Goal: Task Accomplishment & Management: Manage account settings

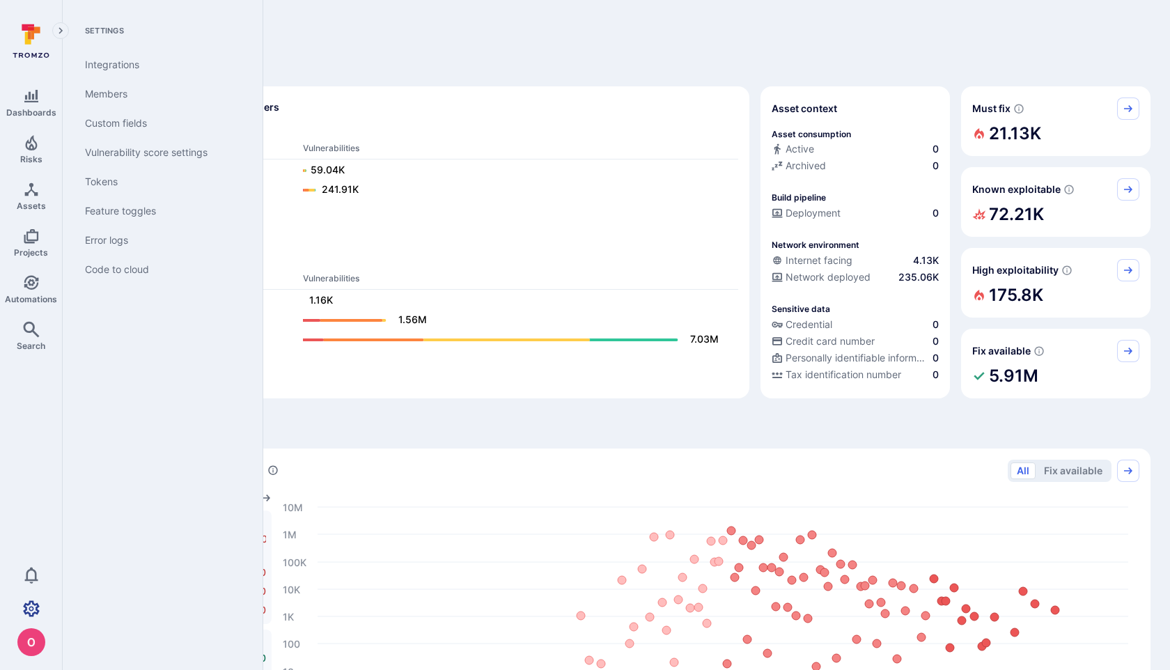
click at [37, 606] on icon "Settings" at bounding box center [31, 608] width 17 height 16
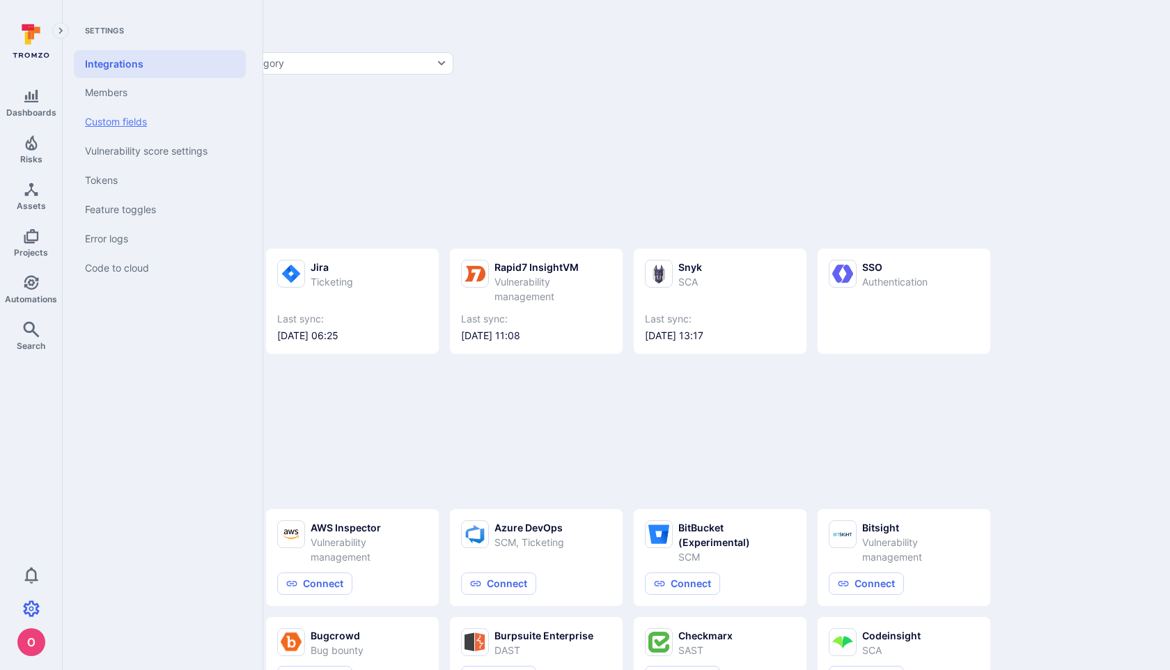
click at [130, 127] on link "Custom fields" at bounding box center [160, 121] width 172 height 29
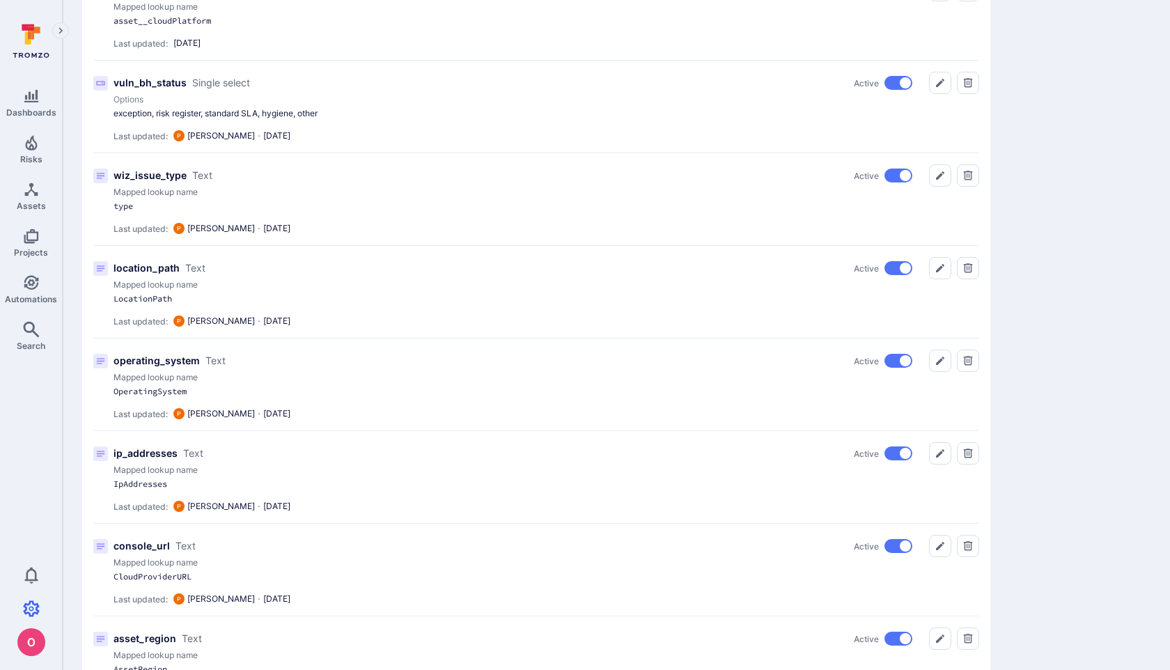
scroll to position [2183, 0]
click at [939, 457] on icon "Edit" at bounding box center [939, 451] width 11 height 11
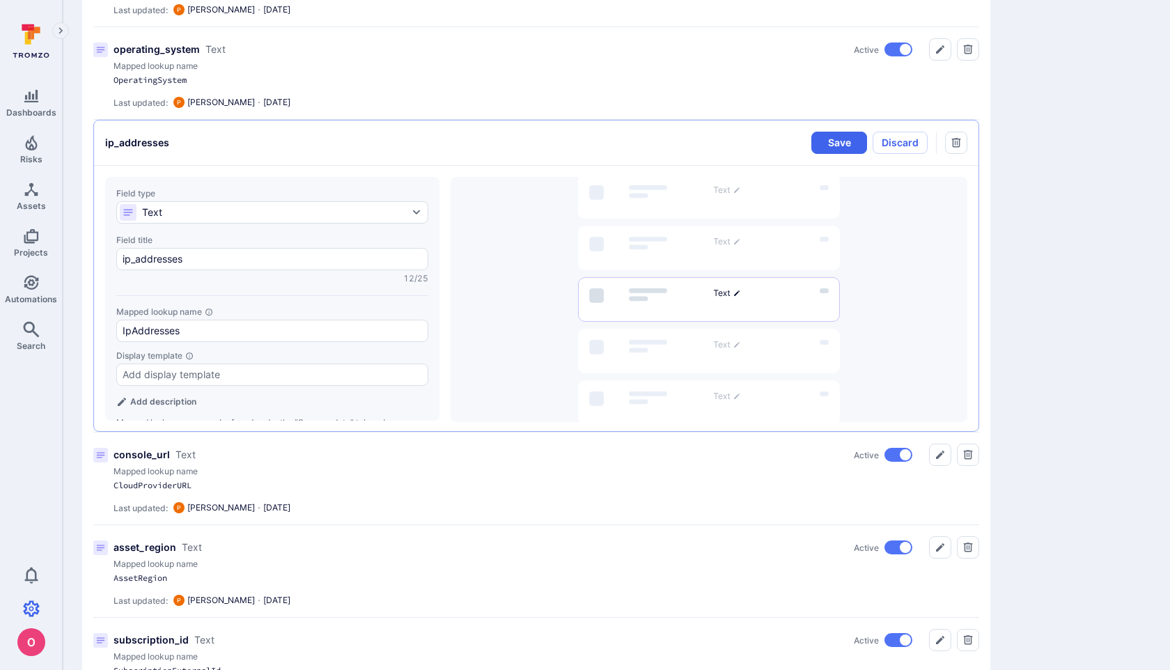
scroll to position [2489, 0]
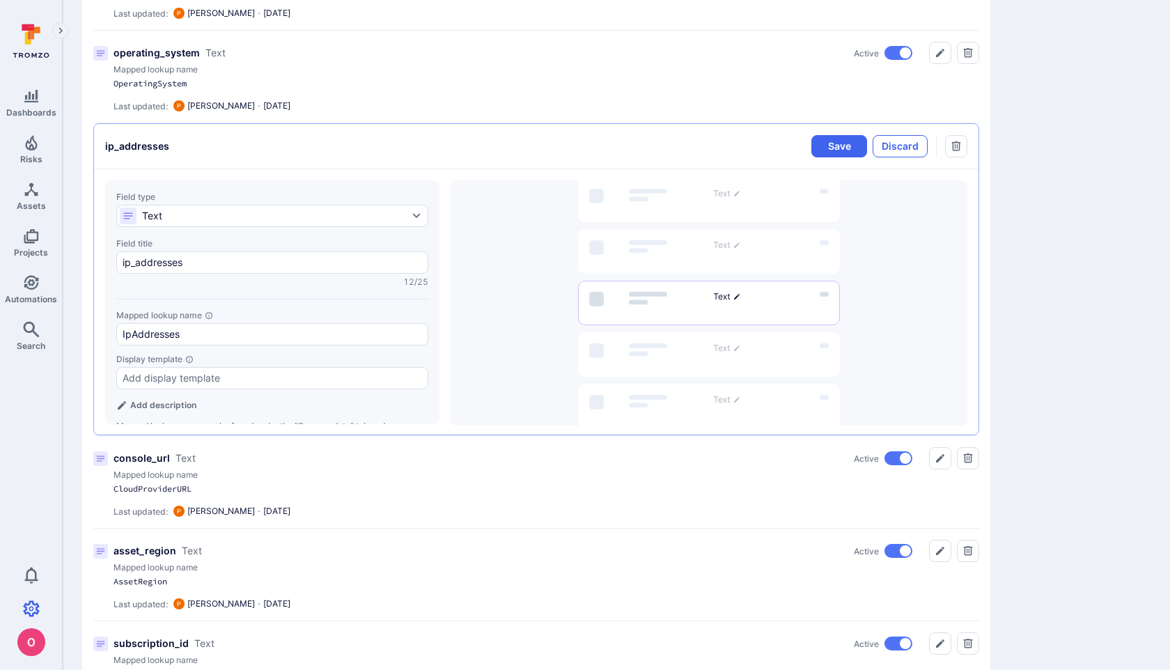
click at [913, 155] on button "Discard" at bounding box center [899, 146] width 55 height 22
